Goal: Obtain resource: Obtain resource

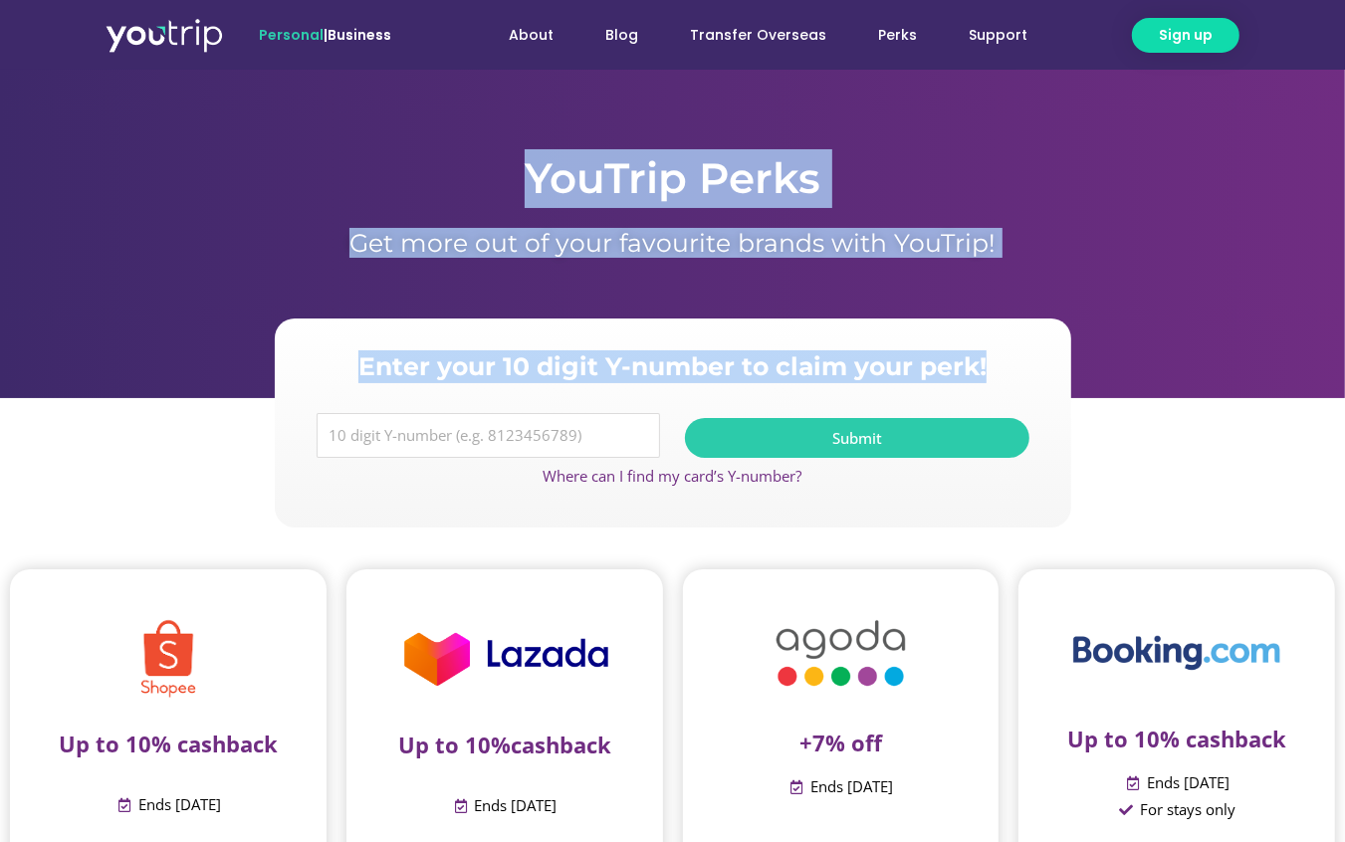
drag, startPoint x: 689, startPoint y: 221, endPoint x: 1094, endPoint y: 355, distance: 427.0
drag, startPoint x: 1072, startPoint y: 339, endPoint x: 1088, endPoint y: 323, distance: 22.5
click at [1072, 338] on section "Enter your 10 digit Y-number to claim your perk! Y Number Submit Where can I fi…" at bounding box center [672, 423] width 1345 height 209
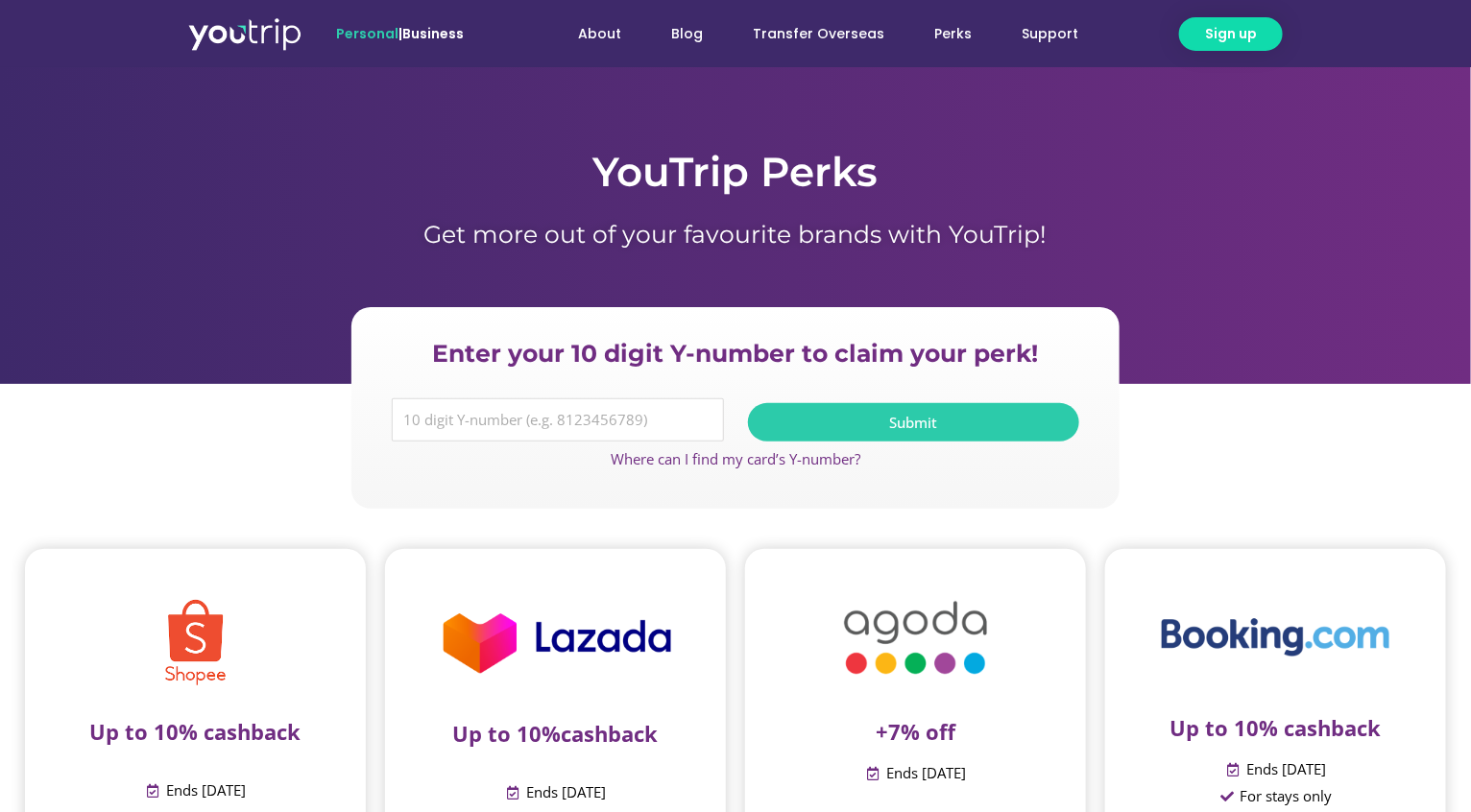
drag, startPoint x: 1185, startPoint y: 316, endPoint x: 827, endPoint y: 436, distance: 377.6
click at [1181, 318] on section "Enter your 10 digit Y-number to claim your perk! Y Number Submit Where can I fi…" at bounding box center [735, 408] width 1471 height 202
click at [614, 409] on input "Y Number" at bounding box center [558, 420] width 333 height 44
drag, startPoint x: 699, startPoint y: 234, endPoint x: 685, endPoint y: 207, distance: 30.4
click at [698, 233] on h1 "Get more out of your favourite brands with YouTrip!" at bounding box center [735, 234] width 1095 height 29
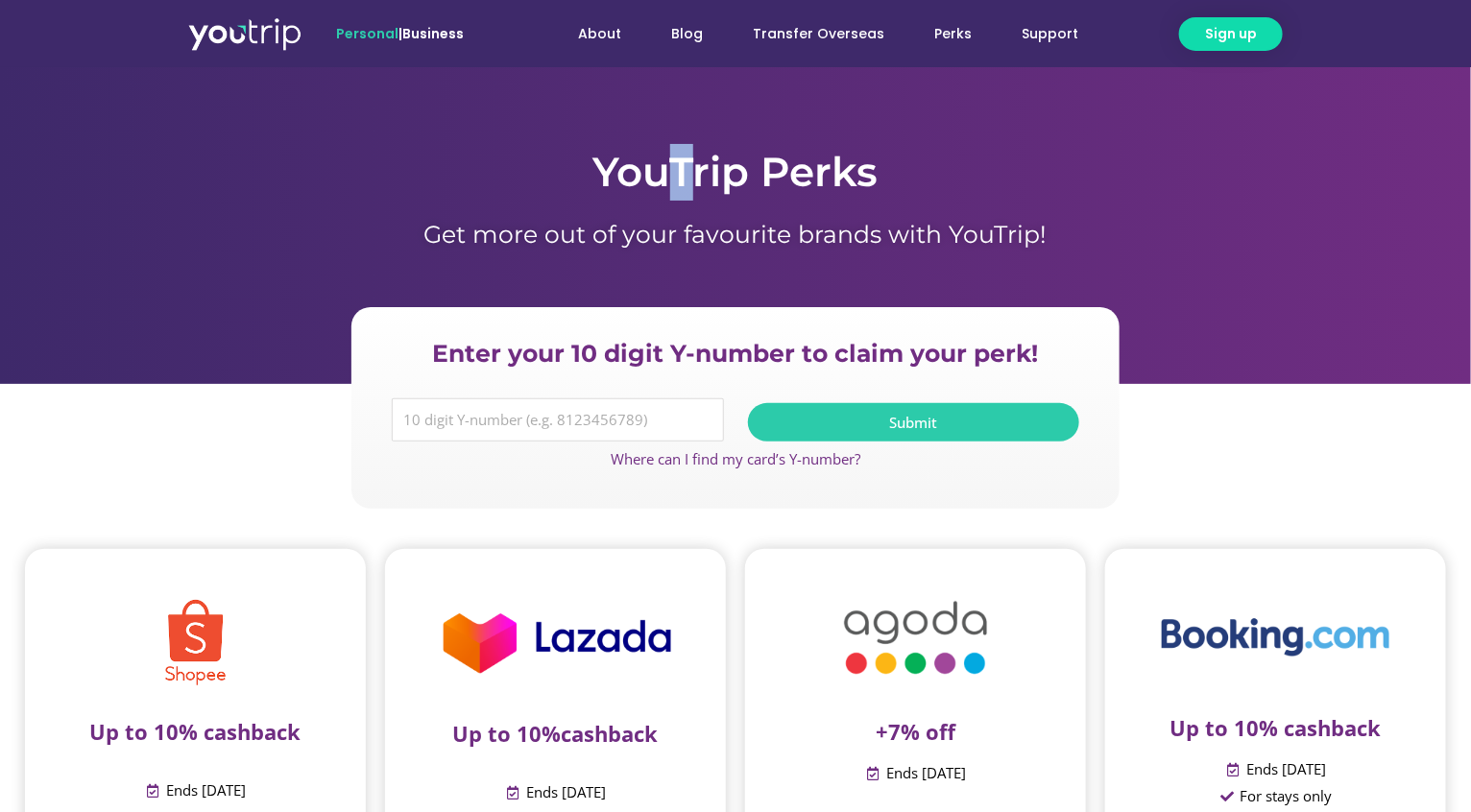
drag, startPoint x: 669, startPoint y: 158, endPoint x: 707, endPoint y: 222, distance: 74.4
click at [692, 198] on h1 "YouTrip Perks" at bounding box center [735, 172] width 1095 height 57
click at [707, 224] on h1 "Get more out of your favourite brands with YouTrip!" at bounding box center [735, 234] width 1095 height 29
click at [638, 254] on div "Get more out of your favourite brands with YouTrip!" at bounding box center [735, 244] width 1095 height 48
click at [646, 254] on div "Get more out of your favourite brands with YouTrip!" at bounding box center [735, 244] width 1095 height 48
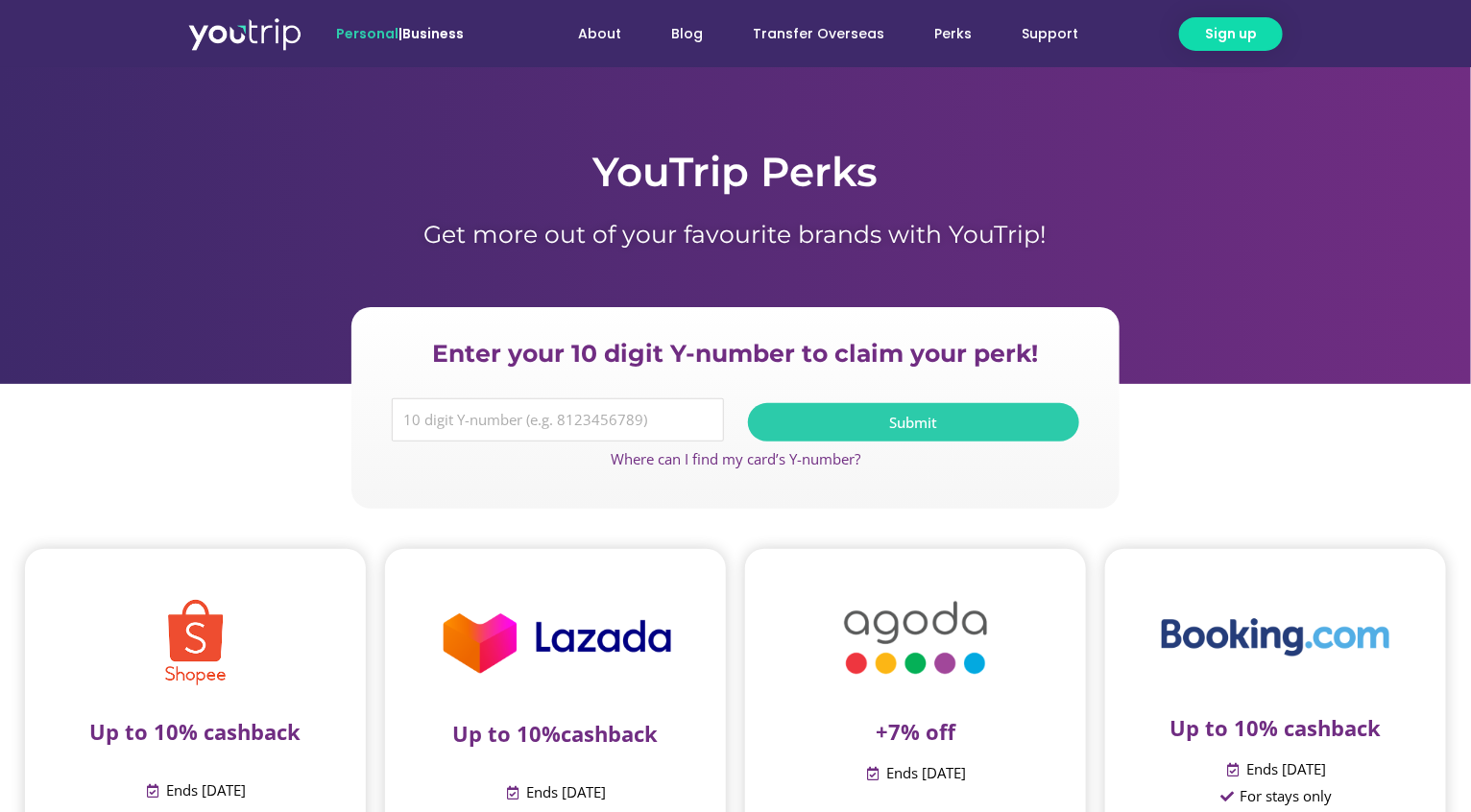
click at [648, 229] on h1 "Get more out of your favourite brands with YouTrip!" at bounding box center [735, 234] width 1095 height 29
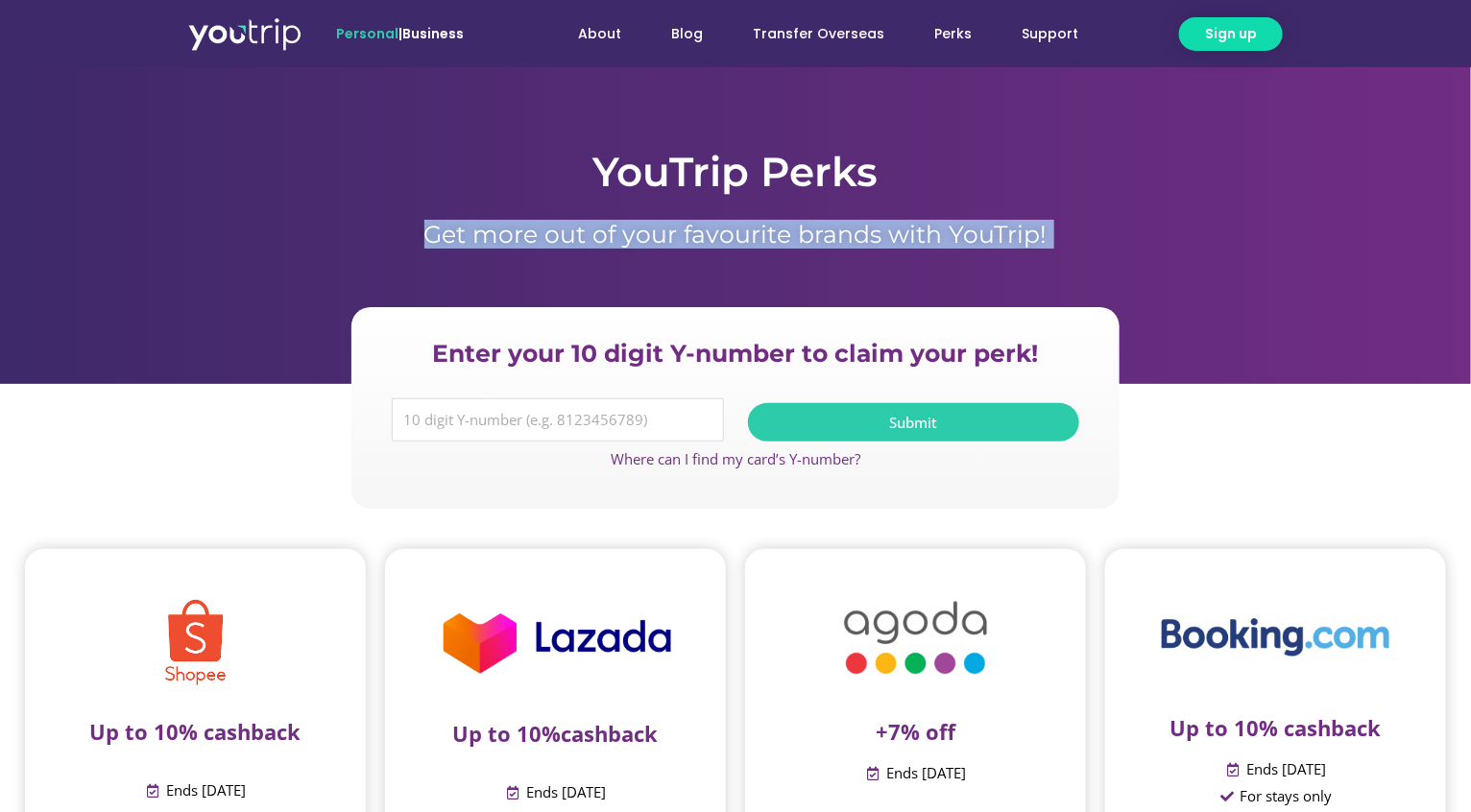
click at [648, 229] on h1 "Get more out of your favourite brands with YouTrip!" at bounding box center [735, 234] width 1095 height 29
click at [490, 240] on h1 "Get more out of your favourite brands with YouTrip!" at bounding box center [735, 234] width 1095 height 29
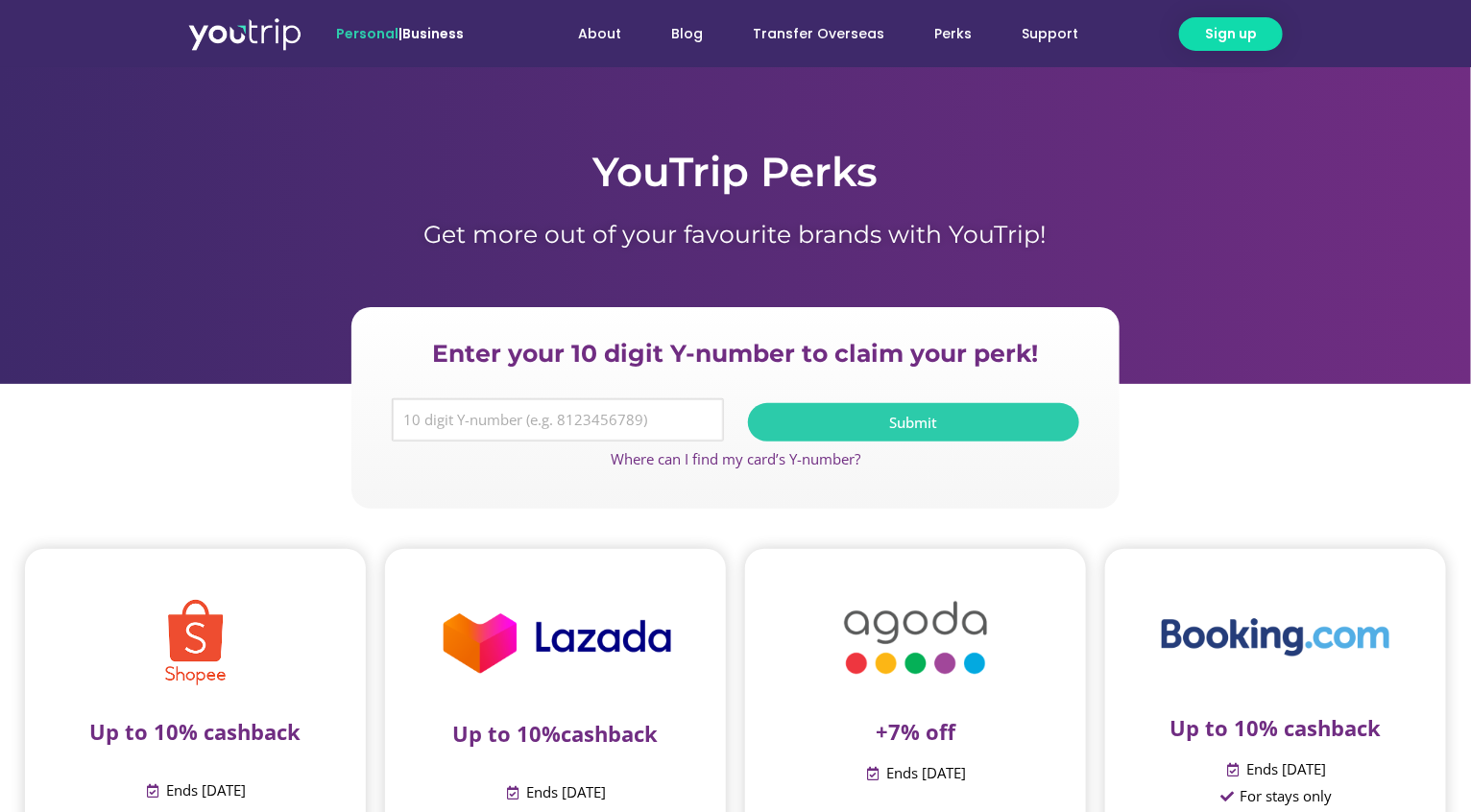
click at [631, 409] on input "Y Number" at bounding box center [558, 420] width 333 height 44
click at [712, 251] on div "Get more out of your favourite brands with YouTrip!" at bounding box center [735, 244] width 1095 height 48
click at [276, 41] on img at bounding box center [244, 34] width 113 height 35
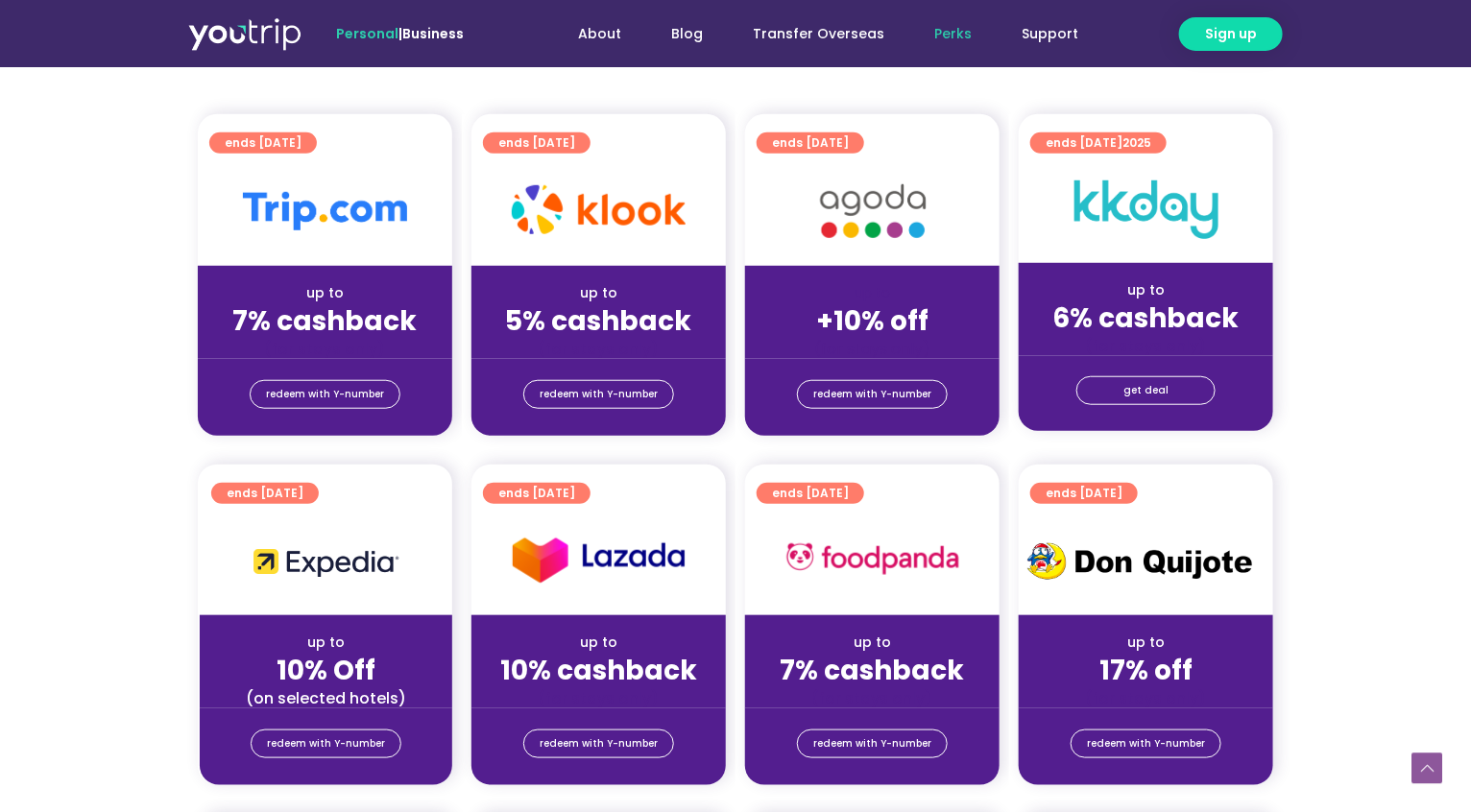
scroll to position [479, 0]
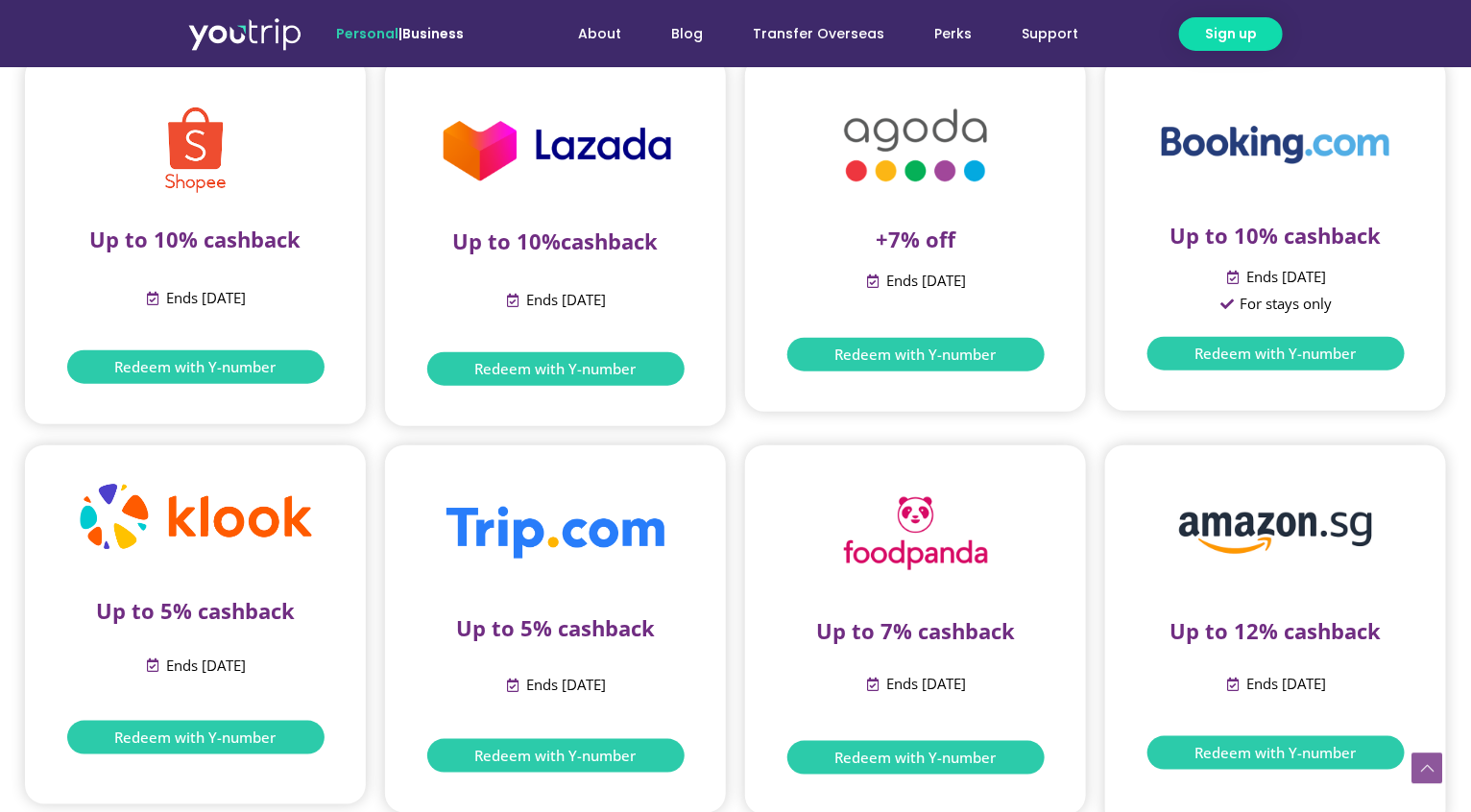
scroll to position [498, 0]
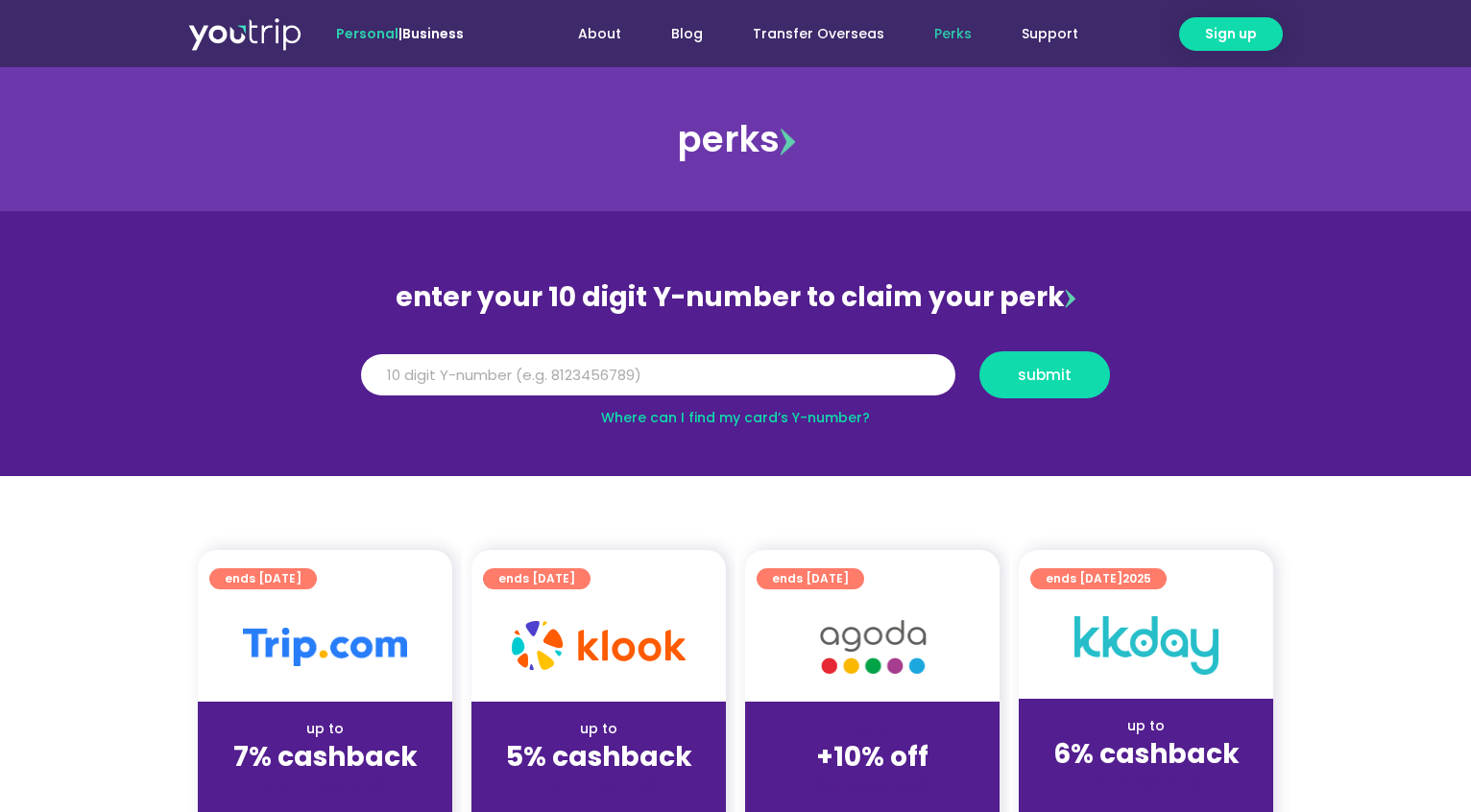
scroll to position [41, 0]
